Goal: Task Accomplishment & Management: Check status

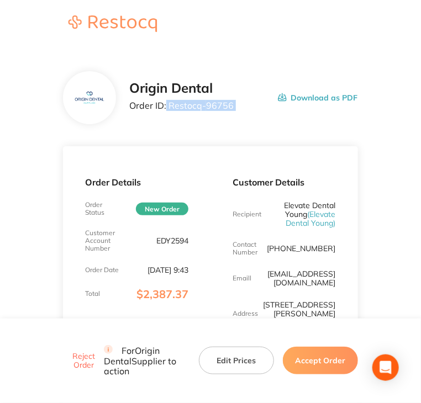
drag, startPoint x: 167, startPoint y: 105, endPoint x: 258, endPoint y: 105, distance: 91.1
click at [258, 105] on div "Origin Dental Order ID: Restocq- 96756 Download as PDF" at bounding box center [243, 98] width 228 height 34
copy p "Restocq- 96756"
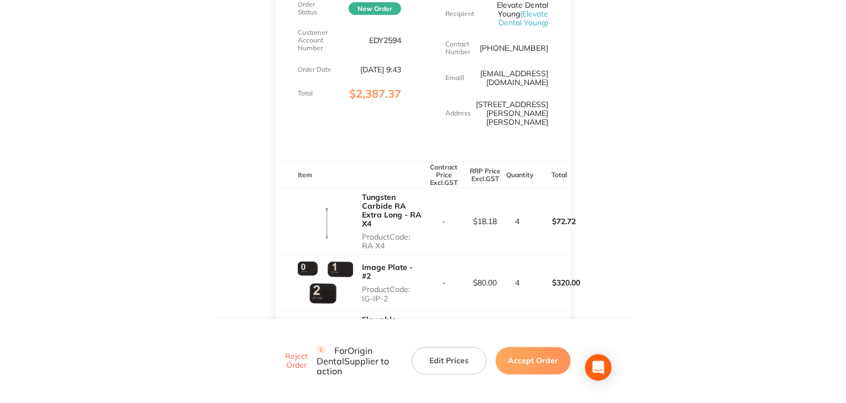
scroll to position [221, 0]
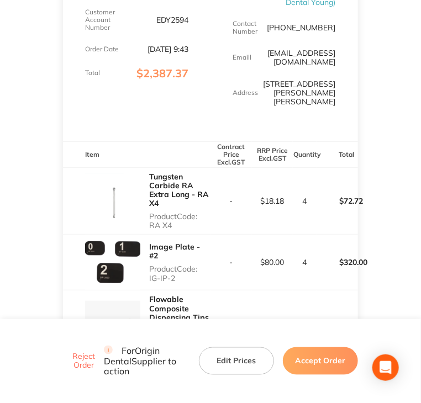
drag, startPoint x: 177, startPoint y: 210, endPoint x: 140, endPoint y: 204, distance: 37.0
click at [140, 204] on div "Tungsten Carbide RA Extra Long - RA X4 Product Code: RA X4" at bounding box center [136, 201] width 147 height 67
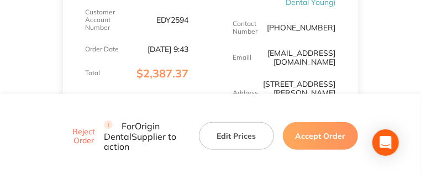
click at [319, 56] on link "[EMAIL_ADDRESS][DOMAIN_NAME]" at bounding box center [302, 57] width 68 height 19
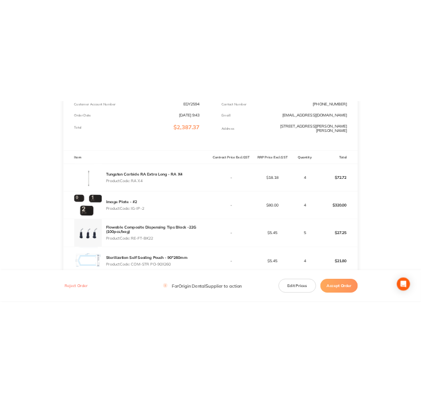
scroll to position [227, 0]
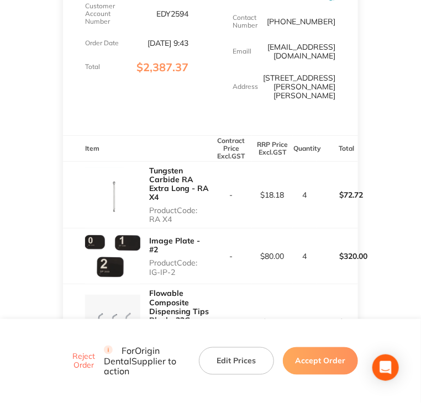
click at [209, 193] on tr "Tungsten Carbide RA Extra Long - RA X4 Product Code: RA X4 - $18.18 4 $72.72" at bounding box center [210, 194] width 294 height 67
click at [176, 206] on p "Product Code: RA X4" at bounding box center [179, 215] width 61 height 18
drag, startPoint x: 170, startPoint y: 202, endPoint x: 149, endPoint y: 204, distance: 21.1
click at [149, 206] on p "Product Code: RA X4" at bounding box center [179, 215] width 61 height 18
copy p "RA X4"
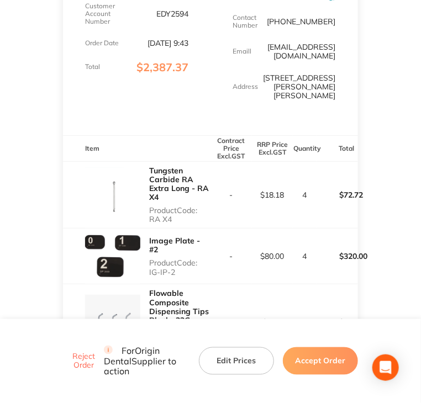
drag, startPoint x: 175, startPoint y: 254, endPoint x: 150, endPoint y: 254, distance: 24.9
click at [150, 254] on div "Image Plate - #2 Product Code: IG-IP-2" at bounding box center [179, 256] width 61 height 49
copy p "IG-IP-2"
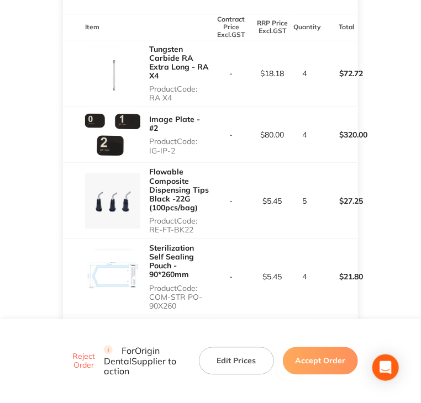
scroll to position [393, 0]
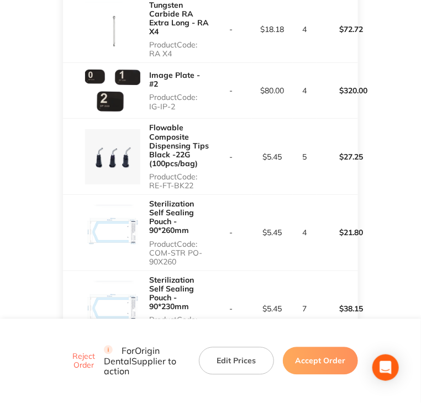
drag, startPoint x: 196, startPoint y: 171, endPoint x: 150, endPoint y: 172, distance: 45.3
click at [150, 172] on div "Flowable Composite Dispensing Tips Black -22G (100pcs/bag) Product Code: RE-FT-…" at bounding box center [179, 157] width 61 height 76
copy p "RE-FT-BK22"
drag, startPoint x: 166, startPoint y: 235, endPoint x: 150, endPoint y: 229, distance: 17.1
click at [150, 240] on p "Product Code: COM-STR PO-90X260" at bounding box center [179, 253] width 61 height 27
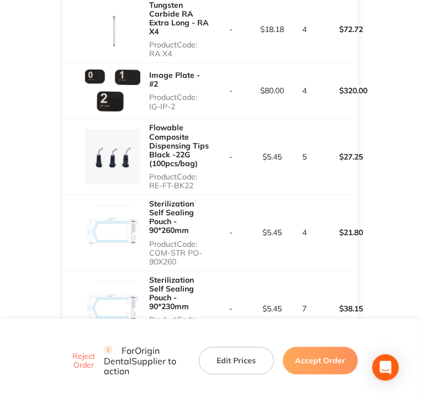
copy p "COM-STR PO-90X260"
drag, startPoint x: 177, startPoint y: 297, endPoint x: 148, endPoint y: 293, distance: 29.6
click at [148, 293] on div "Sterilization Self Sealing Pouch - 90*230mm Product Code: COM-STR PO-90X230" at bounding box center [136, 309] width 147 height 76
copy p "COM-STR PO-90X230"
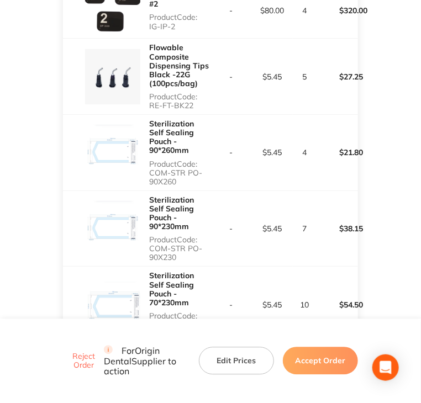
scroll to position [558, 0]
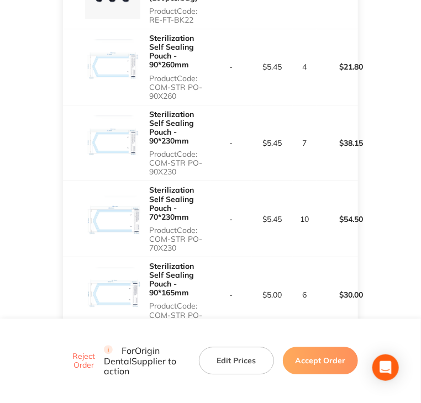
drag, startPoint x: 187, startPoint y: 202, endPoint x: 147, endPoint y: 193, distance: 41.4
click at [147, 193] on div "Sterilization Self Sealing Pouch - 70*230mm Product Code: COM-STR PO-70X230" at bounding box center [136, 219] width 147 height 76
copy p "COM-STR PO-70X230"
drag, startPoint x: 180, startPoint y: 267, endPoint x: 146, endPoint y: 265, distance: 34.3
click at [146, 265] on div "Sterilization Self Sealing Pouch - 90*165mm Product Code: COM-STR PO-90X165" at bounding box center [136, 295] width 147 height 76
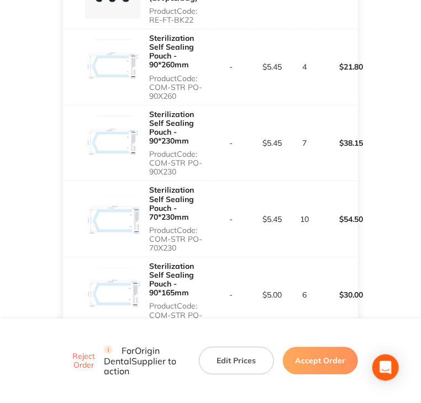
copy p "COM-STR PO-90X165"
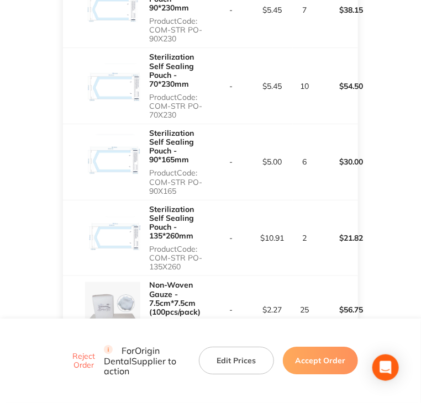
scroll to position [724, 0]
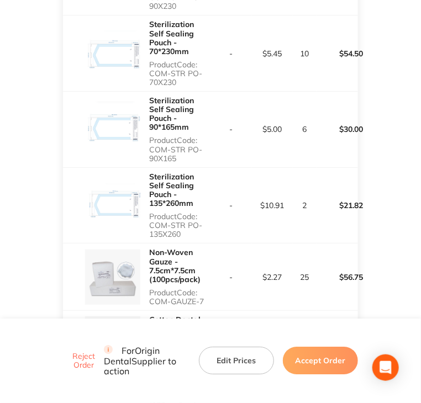
copy p "COM-STR PO-135X260"
drag, startPoint x: 185, startPoint y: 173, endPoint x: 150, endPoint y: 163, distance: 36.2
click at [150, 212] on p "Product Code: COM-STR PO-135X260" at bounding box center [179, 225] width 61 height 27
drag, startPoint x: 209, startPoint y: 239, endPoint x: 147, endPoint y: 239, distance: 62.4
click at [147, 244] on div "Non-Woven Gauze - 7.5cm*7.5cm (100pcs/pack) Product Code: COM-GAUZE-7" at bounding box center [136, 277] width 147 height 67
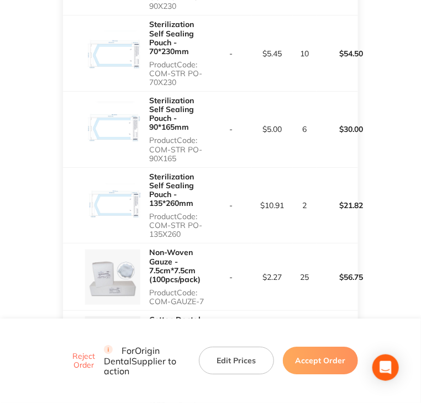
copy p "COM-GAUZE-7"
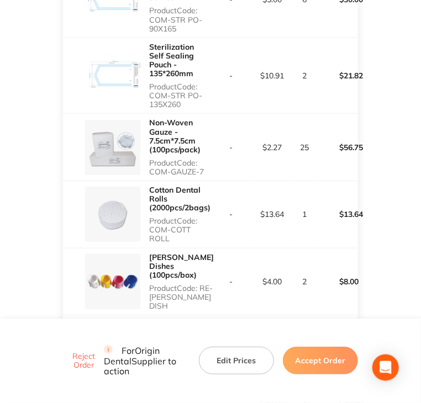
scroll to position [890, 0]
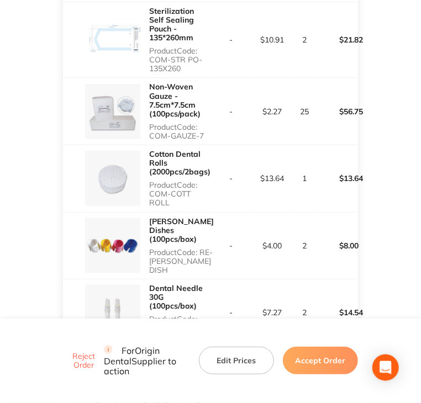
drag, startPoint x: 171, startPoint y: 140, endPoint x: 150, endPoint y: 130, distance: 23.0
click at [150, 181] on p "Product Code: COM-COTT ROLL" at bounding box center [179, 194] width 61 height 27
drag, startPoint x: 209, startPoint y: 191, endPoint x: 148, endPoint y: 201, distance: 62.1
click at [148, 213] on div "[PERSON_NAME] Dishes (100pcs/box) Product Code: RE-[PERSON_NAME] DISH" at bounding box center [136, 246] width 147 height 67
drag, startPoint x: 166, startPoint y: 263, endPoint x: 150, endPoint y: 254, distance: 18.4
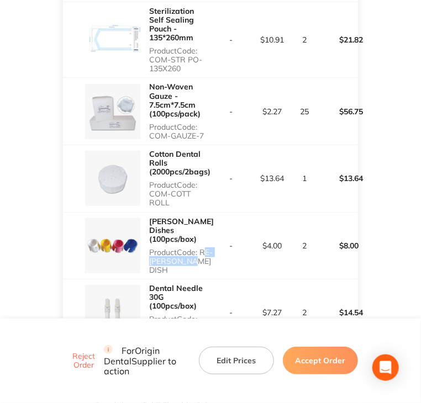
click at [150, 315] on p "Product Code: COM-NEEDLE 30G" at bounding box center [179, 328] width 61 height 27
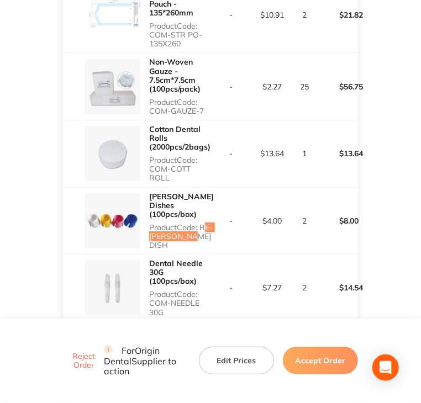
scroll to position [1056, 0]
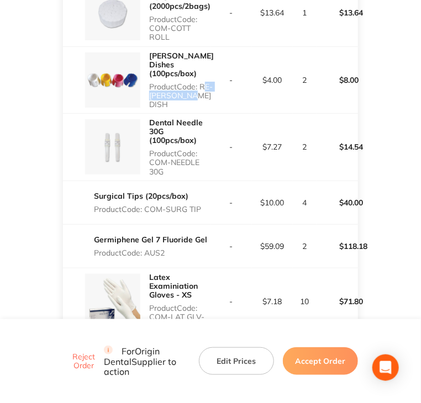
drag, startPoint x: 204, startPoint y: 133, endPoint x: 148, endPoint y: 132, distance: 56.3
click at [148, 187] on div "Surgical Tips (20pcs/box) Product Code: COM-SURG TIP" at bounding box center [136, 202] width 147 height 31
drag, startPoint x: 148, startPoint y: 177, endPoint x: 168, endPoint y: 175, distance: 20.0
click at [168, 249] on p "Product Code: AUS2" at bounding box center [150, 253] width 113 height 9
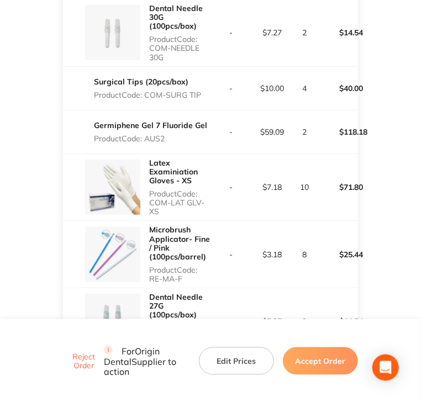
scroll to position [1221, 0]
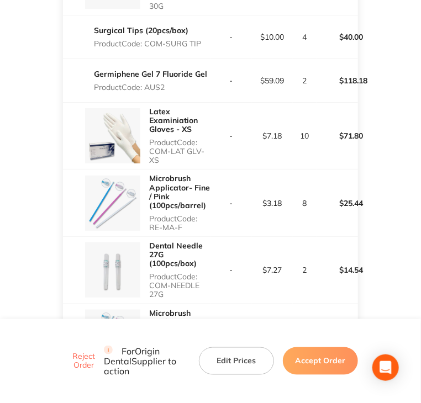
drag, startPoint x: 160, startPoint y: 87, endPoint x: 149, endPoint y: 77, distance: 14.5
click at [149, 138] on p "Product Code: COM-LAT GLV- XS" at bounding box center [179, 151] width 61 height 27
drag, startPoint x: 185, startPoint y: 152, endPoint x: 147, endPoint y: 152, distance: 37.6
click at [147, 170] on div "Microbrush Applicator- Fine / Pink (100pcs/barrel) Product Code: RE-MA-F" at bounding box center [136, 203] width 147 height 67
drag, startPoint x: 166, startPoint y: 220, endPoint x: 150, endPoint y: 214, distance: 16.9
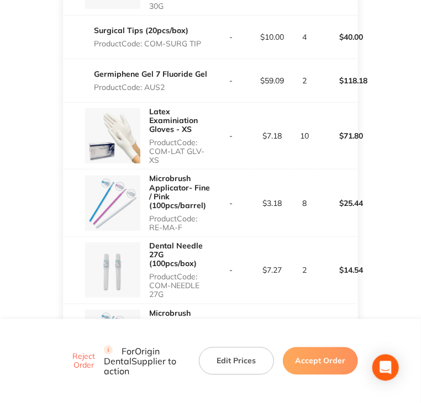
click at [150, 272] on p "Product Code: COM-NEEDLE 27G" at bounding box center [179, 285] width 61 height 27
drag, startPoint x: 186, startPoint y: 289, endPoint x: 150, endPoint y: 291, distance: 35.4
click at [150, 349] on p "Product Code: RE-MA-R" at bounding box center [179, 358] width 61 height 18
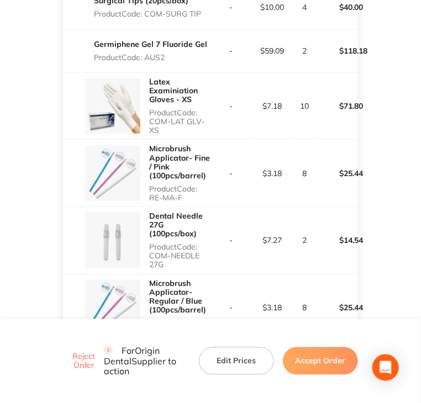
scroll to position [1387, 0]
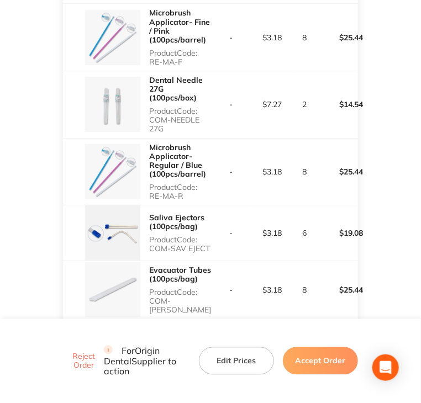
drag, startPoint x: 209, startPoint y: 176, endPoint x: 150, endPoint y: 177, distance: 59.1
click at [150, 235] on p "Product Code: COM-SAV EJECT" at bounding box center [179, 244] width 61 height 18
drag, startPoint x: 210, startPoint y: 228, endPoint x: 147, endPoint y: 233, distance: 63.1
click at [147, 261] on div "Evacuator Tubes (100pcs/bag) Product Code: COM-EVACU TIP" at bounding box center [136, 289] width 147 height 57
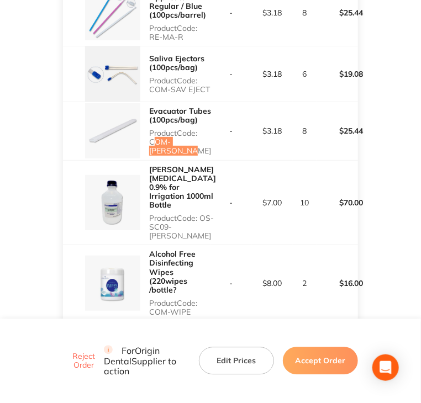
scroll to position [1553, 0]
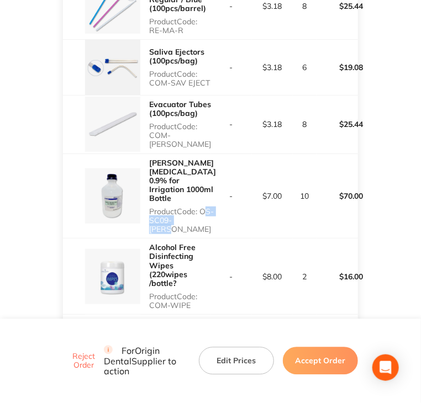
drag, startPoint x: 209, startPoint y: 135, endPoint x: 148, endPoint y: 136, distance: 61.3
click at [148, 154] on div "[PERSON_NAME] [MEDICAL_DATA] 0.9% for Irrigation 1000ml Bottle Product Code: OS…" at bounding box center [136, 196] width 147 height 85
drag, startPoint x: 196, startPoint y: 211, endPoint x: 146, endPoint y: 210, distance: 50.3
click at [146, 239] on div "Alcohol Free Disinfecting Wipes (220wipes /bottle? Product Code: COM-WIPE" at bounding box center [136, 277] width 147 height 76
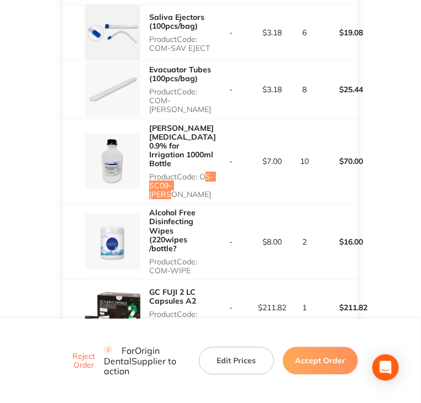
scroll to position [1718, 0]
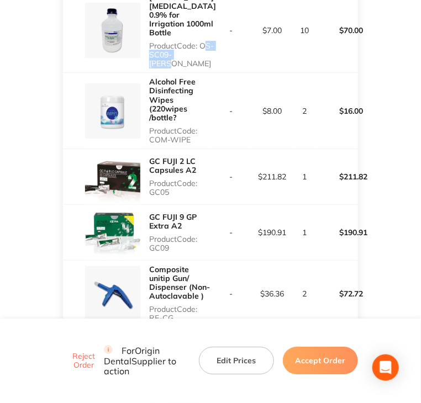
drag, startPoint x: 173, startPoint y: 100, endPoint x: 150, endPoint y: 100, distance: 23.2
click at [150, 179] on p "Product Code: GC05" at bounding box center [179, 188] width 61 height 18
drag, startPoint x: 173, startPoint y: 154, endPoint x: 150, endPoint y: 156, distance: 23.3
click at [150, 235] on p "Product Code: GC09" at bounding box center [179, 244] width 61 height 18
drag, startPoint x: 180, startPoint y: 222, endPoint x: 145, endPoint y: 219, distance: 34.9
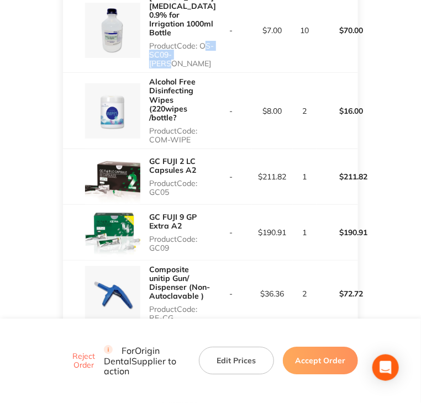
click at [145, 261] on div "Composite unitip Gun/ Dispenser (Non-Autoclavable ) Product Code: RE-CG" at bounding box center [136, 294] width 147 height 67
drag, startPoint x: 170, startPoint y: 282, endPoint x: 146, endPoint y: 282, distance: 23.2
click at [146, 328] on div "3M Protemp 4 - A3 Cartridge 50ml Product Code: 3M25" at bounding box center [136, 356] width 147 height 57
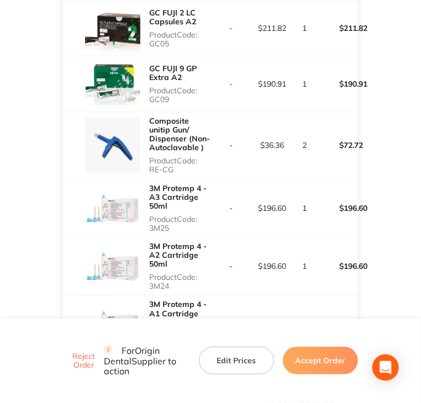
scroll to position [1939, 0]
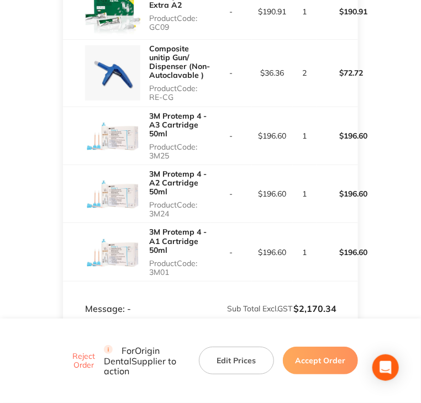
drag, startPoint x: 170, startPoint y: 118, endPoint x: 149, endPoint y: 121, distance: 21.7
click at [149, 201] on p "Product Code: 3M24" at bounding box center [179, 210] width 61 height 18
drag, startPoint x: 171, startPoint y: 179, endPoint x: 147, endPoint y: 177, distance: 23.8
click at [147, 223] on div "3M Protemp 4 - A1 Cartridge 50ml Product Code: 3M01" at bounding box center [136, 251] width 147 height 57
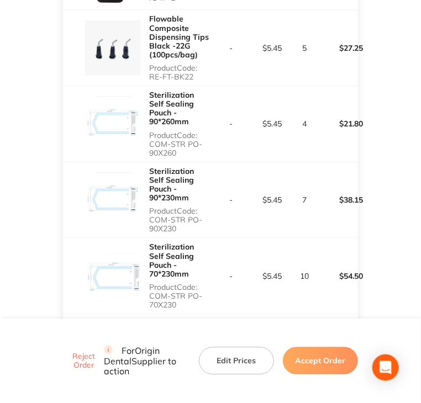
scroll to position [519, 0]
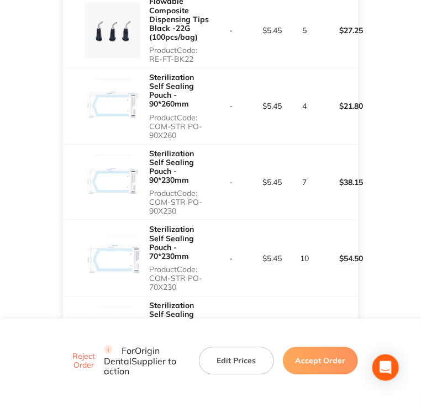
click at [327, 362] on button "Accept Order" at bounding box center [320, 361] width 75 height 28
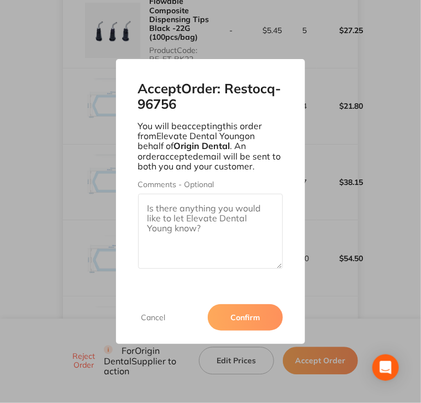
click at [250, 241] on textarea "Comments - Optional" at bounding box center [210, 231] width 145 height 75
paste textarea "SO-00001148"
type textarea "SO-00001148"
click at [250, 316] on button "Confirm" at bounding box center [245, 317] width 75 height 27
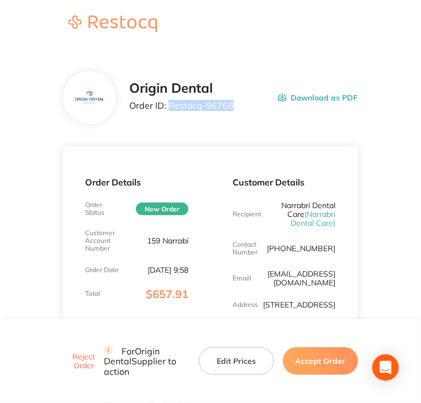
drag, startPoint x: 238, startPoint y: 110, endPoint x: 168, endPoint y: 105, distance: 70.3
click at [168, 105] on div "Origin Dental Order ID: Restocq- 96768 Download as PDF" at bounding box center [243, 98] width 228 height 34
copy p "Restocq- 96768"
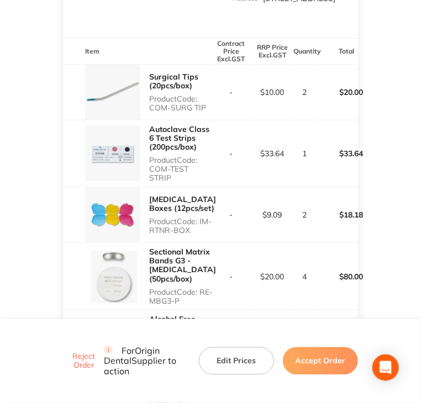
scroll to position [331, 0]
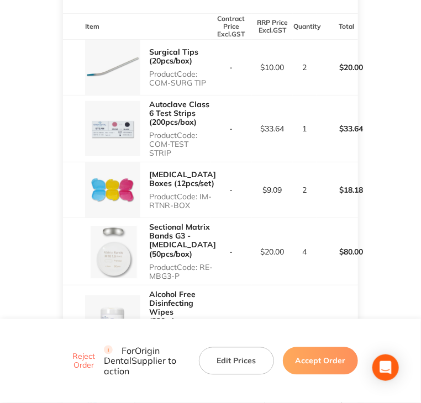
drag, startPoint x: 207, startPoint y: 93, endPoint x: 151, endPoint y: 96, distance: 55.3
click at [151, 87] on p "Product Code: COM-SURG TIP" at bounding box center [179, 79] width 61 height 18
copy p "COM-SURG TIP"
click at [168, 157] on p "Product Code: COM-TEST STRIP" at bounding box center [179, 144] width 61 height 27
drag, startPoint x: 171, startPoint y: 162, endPoint x: 150, endPoint y: 156, distance: 21.9
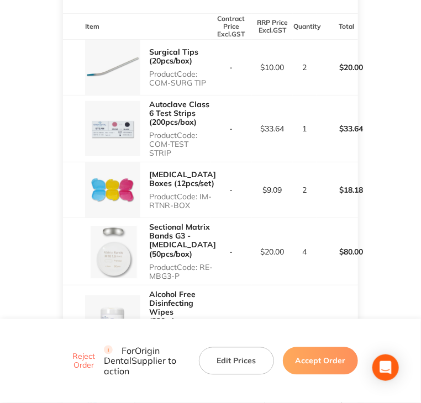
click at [150, 156] on p "Product Code: COM-TEST STRIP" at bounding box center [179, 144] width 61 height 27
copy p "COM-TEST STRIP"
drag, startPoint x: 202, startPoint y: 217, endPoint x: 150, endPoint y: 220, distance: 51.4
click at [150, 214] on div "Retainer Boxes (12pcs/set) Product Code: IM-RTNR-BOX" at bounding box center [182, 190] width 67 height 49
copy p "IM-RTNR-BOX"
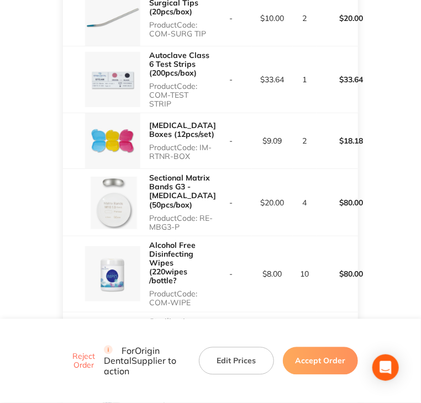
scroll to position [387, 0]
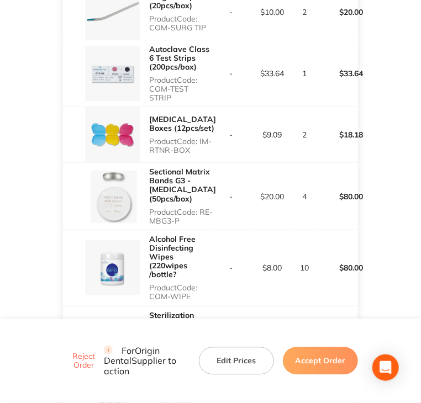
drag, startPoint x: 194, startPoint y: 229, endPoint x: 151, endPoint y: 234, distance: 42.8
click at [151, 230] on div "Sectional Matrix Bands G3 - Premolar (50pcs/box) Product Code: RE-MBG3-P" at bounding box center [182, 196] width 67 height 67
copy p "RE-MBG3-P"
drag, startPoint x: 193, startPoint y: 305, endPoint x: 147, endPoint y: 303, distance: 45.9
click at [147, 303] on div "Alcohol Free Disinfecting Wipes (220wipes /bottle? Product Code: COM-WIPE" at bounding box center [136, 268] width 147 height 76
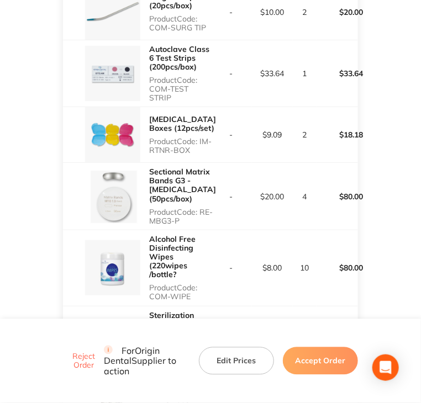
copy p "COM-WIPE"
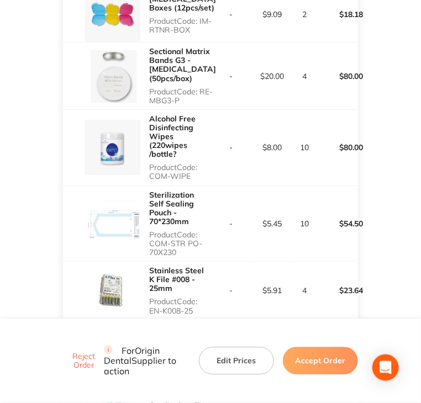
scroll to position [552, 0]
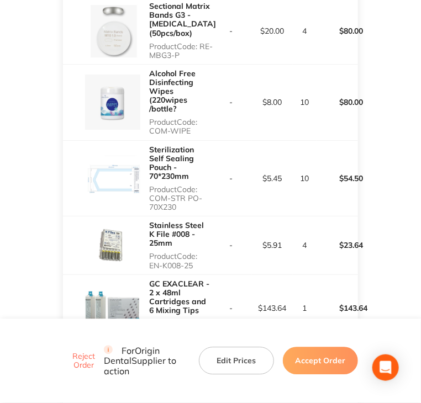
drag, startPoint x: 181, startPoint y: 208, endPoint x: 150, endPoint y: 199, distance: 32.0
click at [150, 199] on p "Product Code: COM-STR PO-70X230" at bounding box center [179, 198] width 61 height 27
copy p "COM-STR PO-70X230"
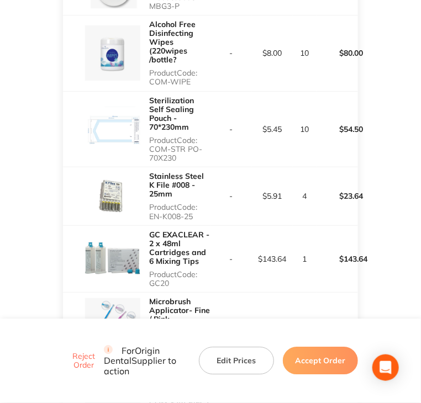
scroll to position [608, 0]
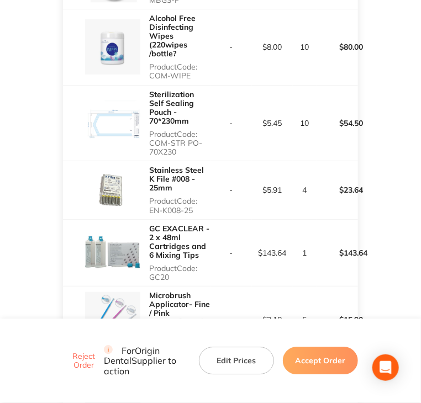
drag, startPoint x: 147, startPoint y: 211, endPoint x: 198, endPoint y: 206, distance: 51.1
click at [198, 206] on div "Stainless Steel K File #008 - 25mm Product Code: EN-K008-25" at bounding box center [136, 189] width 147 height 57
copy p "EN-K008-25"
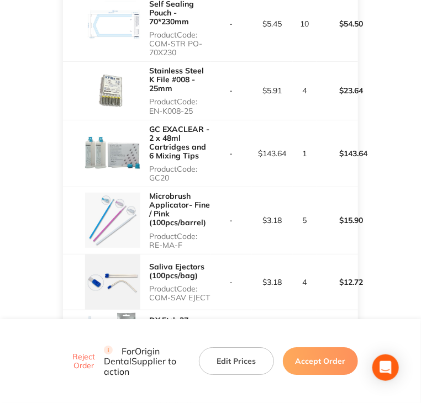
scroll to position [773, 0]
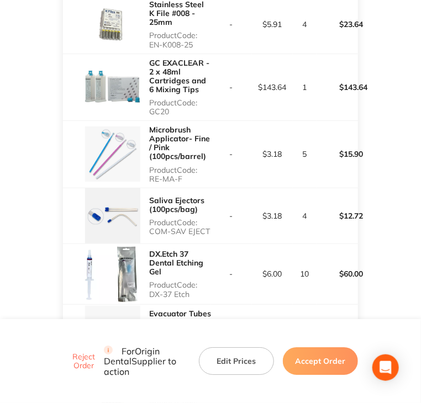
drag, startPoint x: 170, startPoint y: 112, endPoint x: 145, endPoint y: 110, distance: 24.4
click at [145, 110] on div "GC EXACLEAR - 2 x 48ml Cartridges and 6 Mixing Tips Product Code: GC20" at bounding box center [136, 87] width 147 height 67
copy p "GC20"
drag, startPoint x: 186, startPoint y: 180, endPoint x: 148, endPoint y: 180, distance: 37.6
click at [148, 180] on div "Microbrush Applicator- Fine / Pink (100pcs/barrel) Product Code: RE-MA-F" at bounding box center [136, 154] width 147 height 67
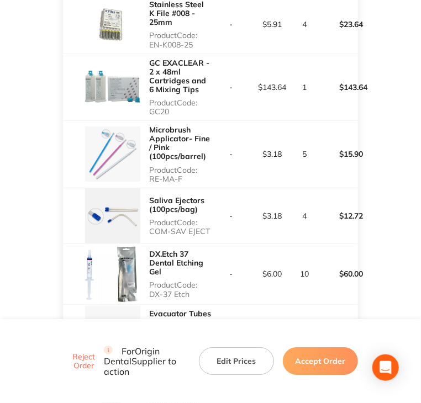
copy p "RE-MA-F"
drag, startPoint x: 210, startPoint y: 231, endPoint x: 147, endPoint y: 233, distance: 63.0
click at [147, 233] on tr "Saliva Ejectors (100pcs/bag) Product Code: COM-SAV EJECT - $3.18 4 $12.72" at bounding box center [210, 216] width 294 height 56
drag, startPoint x: 189, startPoint y: 295, endPoint x: 146, endPoint y: 294, distance: 43.1
click at [146, 294] on div "DX.Etch 37 Dental Etching Gel Product Code: DX-37 Etch" at bounding box center [136, 274] width 147 height 60
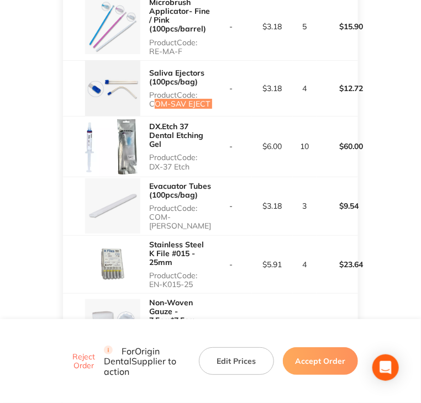
scroll to position [939, 0]
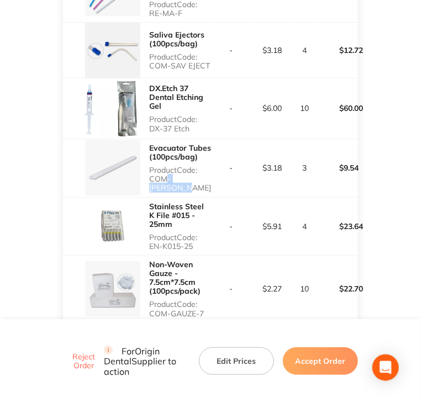
drag, startPoint x: 206, startPoint y: 184, endPoint x: 161, endPoint y: 186, distance: 44.8
click at [161, 186] on p "Product Code: COM-EVACU TIP" at bounding box center [180, 179] width 62 height 27
drag, startPoint x: 151, startPoint y: 183, endPoint x: 219, endPoint y: 184, distance: 68.0
click at [219, 184] on tr "Evacuator Tubes (100pcs/bag) Product Code: COM-EVACU TIP - $3.18 3 $9.54" at bounding box center [210, 168] width 294 height 58
drag, startPoint x: 195, startPoint y: 245, endPoint x: 150, endPoint y: 247, distance: 44.8
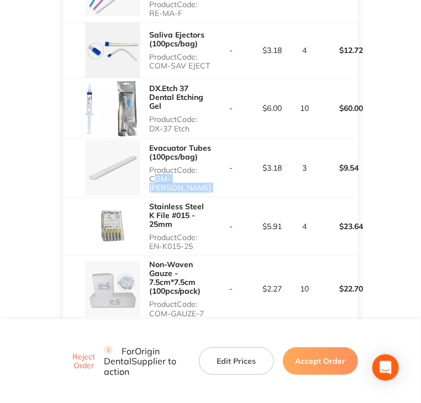
click at [150, 247] on p "Product Code: EN-K015-25" at bounding box center [179, 242] width 61 height 18
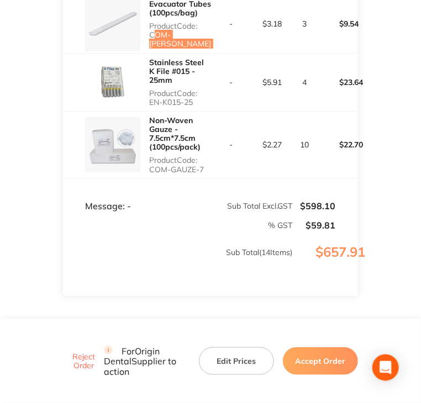
scroll to position [1105, 0]
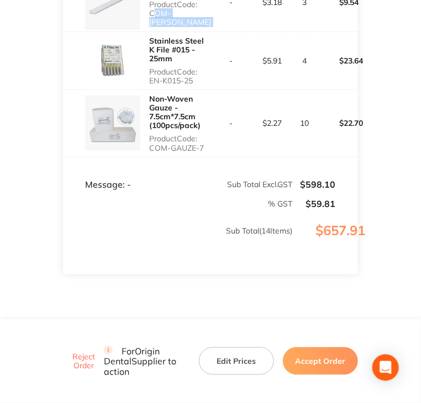
drag, startPoint x: 209, startPoint y: 149, endPoint x: 149, endPoint y: 141, distance: 60.1
click at [149, 141] on div "Non-Woven Gauze - 7.5cm*7.5cm (100pcs/pack) Product Code: COM-GAUZE-7" at bounding box center [179, 123] width 61 height 67
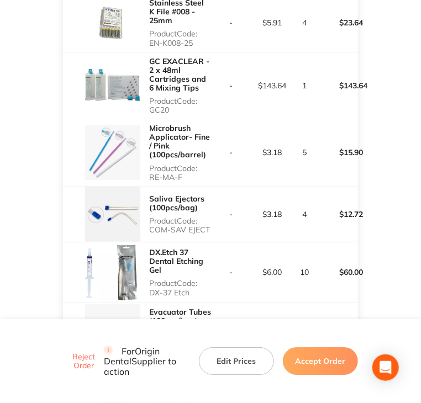
scroll to position [773, 0]
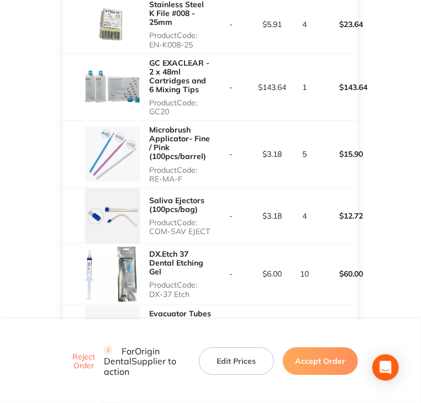
click at [338, 352] on button "Accept Order" at bounding box center [320, 361] width 75 height 28
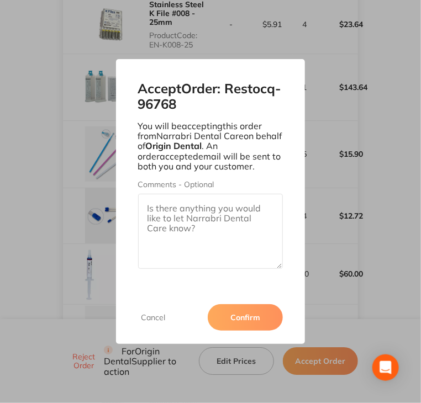
click at [225, 216] on textarea "Comments - Optional" at bounding box center [210, 231] width 145 height 75
paste textarea "SO-00001149"
type textarea "SO-00001149"
click at [256, 312] on button "Confirm" at bounding box center [245, 317] width 75 height 27
